Goal: Go to known website: Access a specific website the user already knows

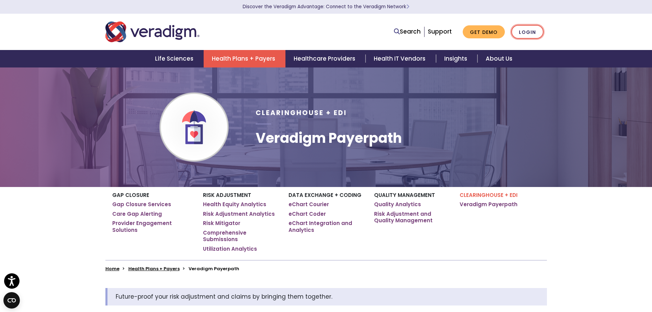
click at [522, 27] on link "Login" at bounding box center [527, 32] width 32 height 14
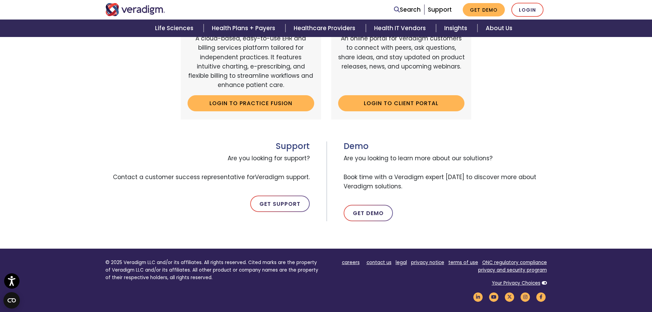
scroll to position [181, 0]
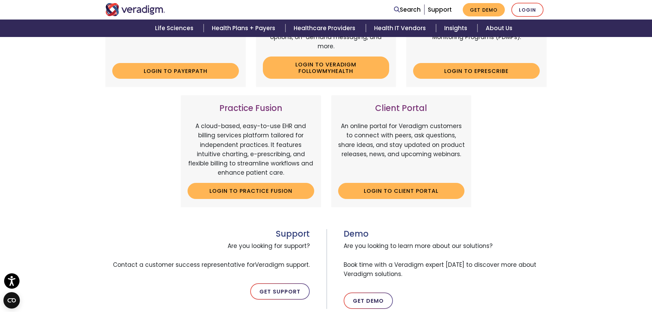
click at [544, 10] on ul "Search Support Get Demo Login" at bounding box center [468, 10] width 156 height 14
click at [539, 10] on link "Login" at bounding box center [527, 10] width 32 height 14
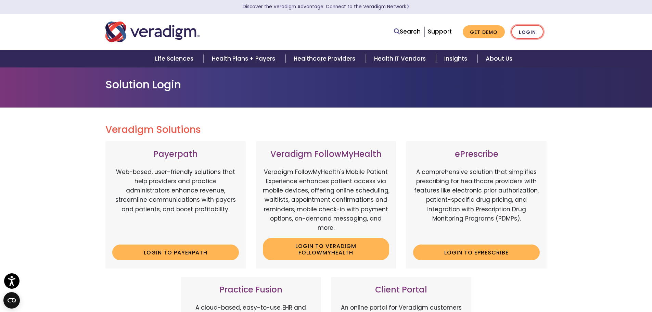
click at [537, 30] on link "Login" at bounding box center [527, 32] width 32 height 14
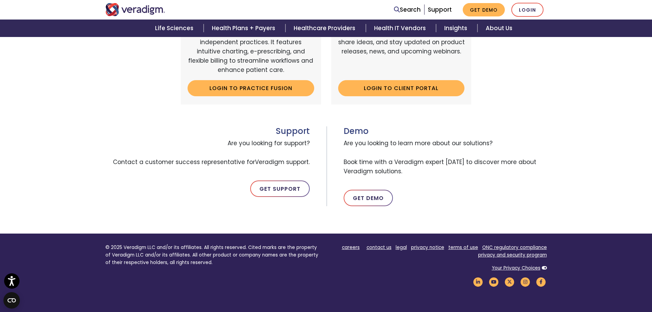
scroll to position [171, 0]
